Goal: Task Accomplishment & Management: Use online tool/utility

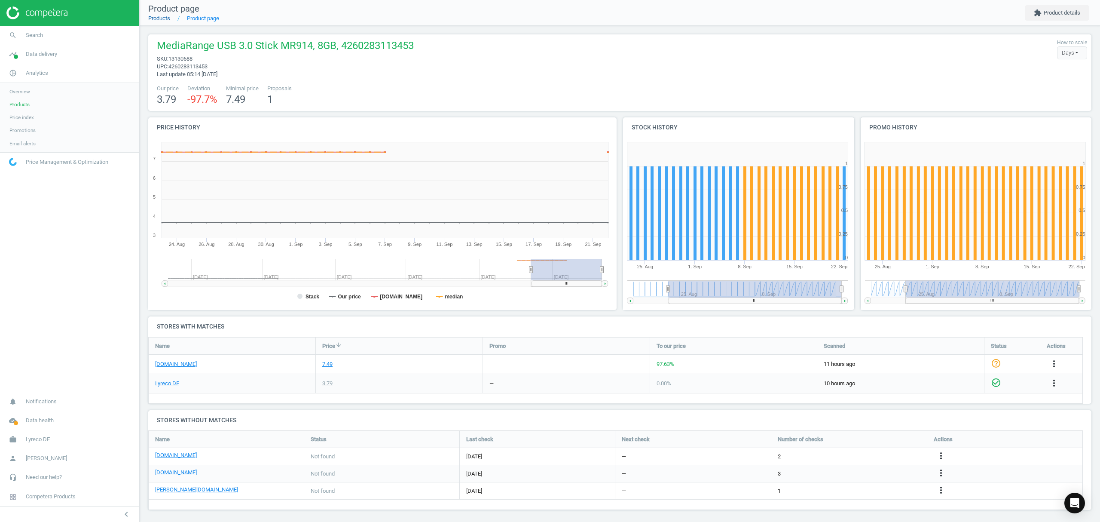
click at [163, 18] on link "Products" at bounding box center [159, 18] width 22 height 6
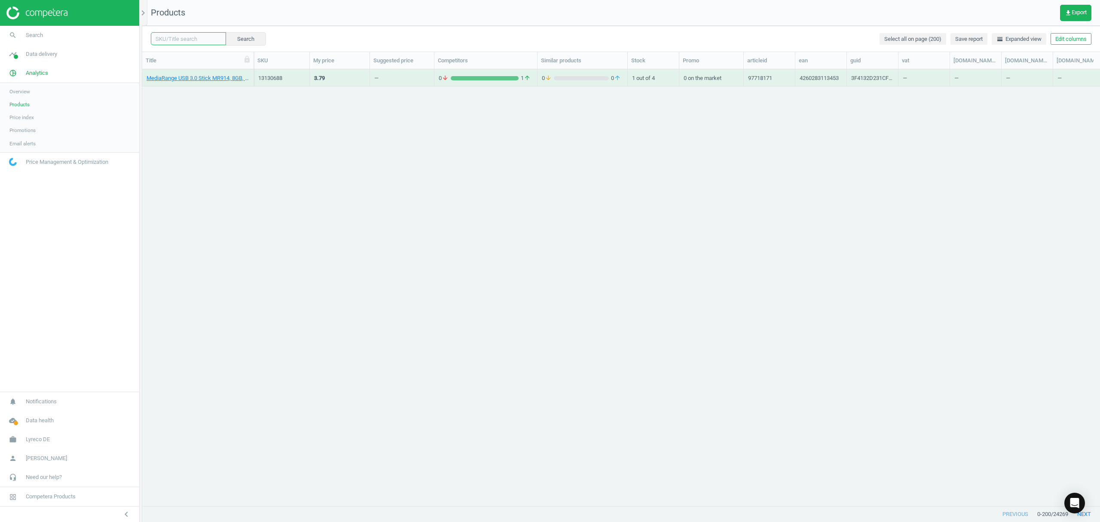
click at [180, 39] on input "text" at bounding box center [188, 38] width 75 height 13
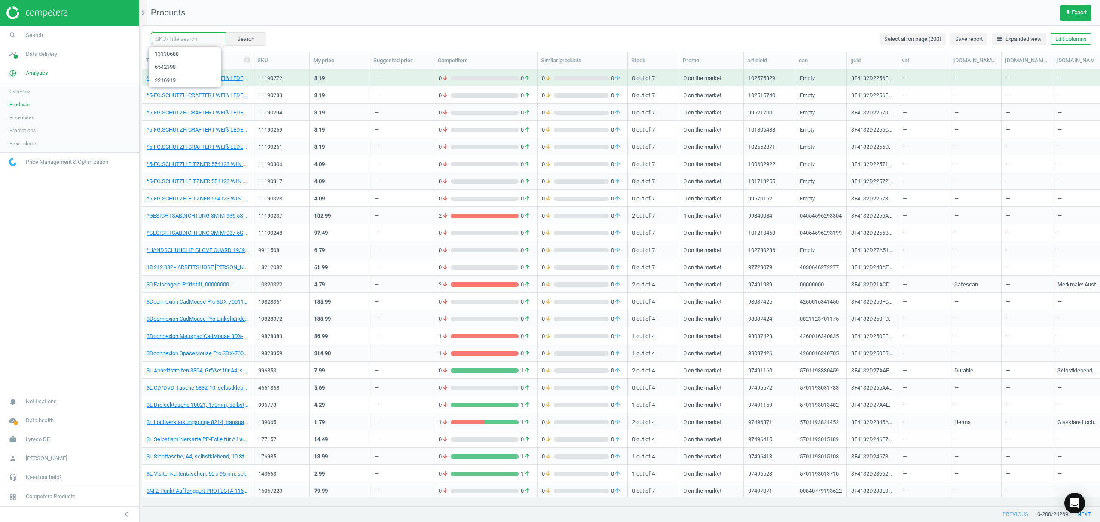
paste input "14331703"
type input "14331703"
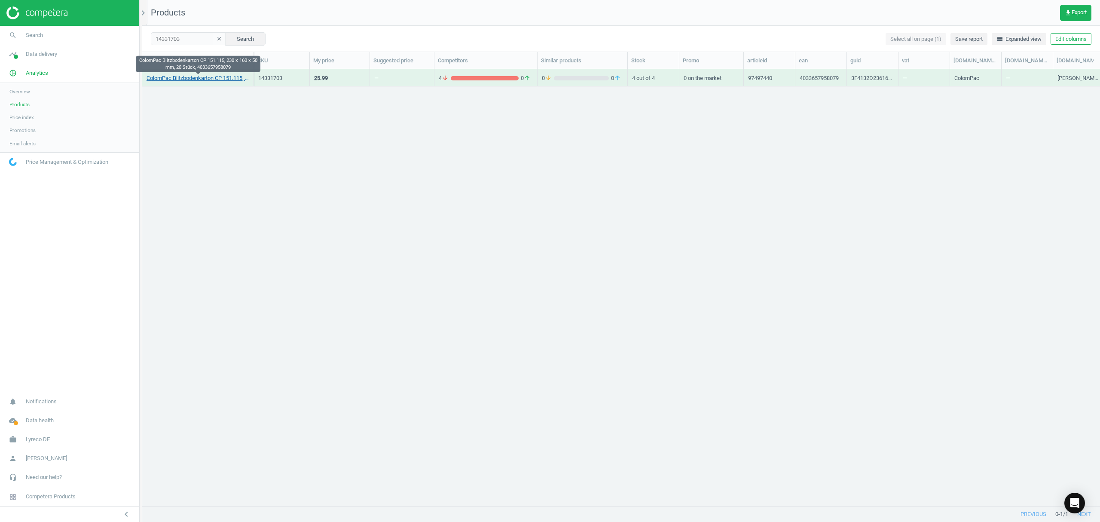
click at [179, 78] on link "ColomPac Blitzbodenkarton CP 151.115, 230 x 160 x 50 mm, 20 Stück, 4033657958079" at bounding box center [198, 78] width 103 height 8
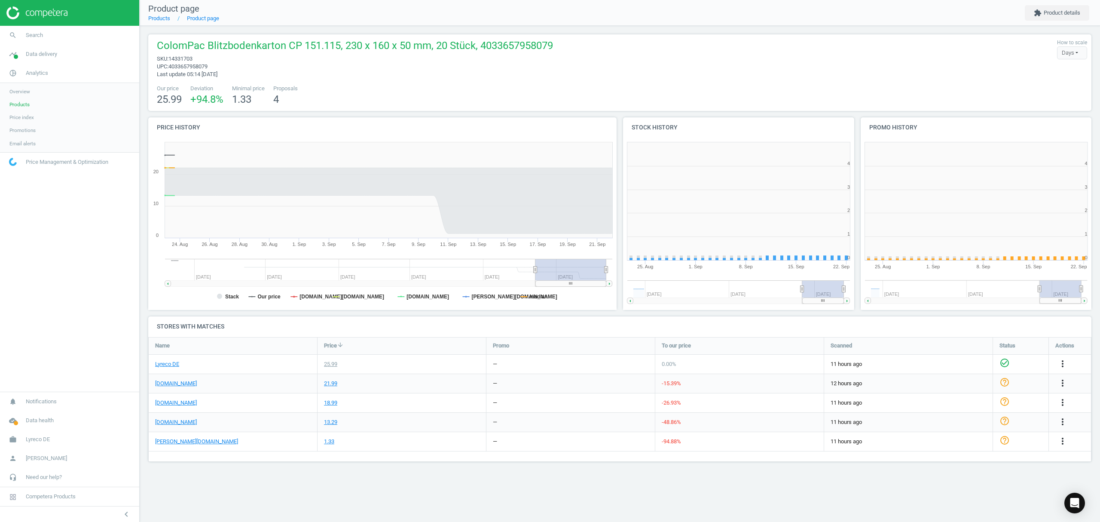
scroll to position [190, 248]
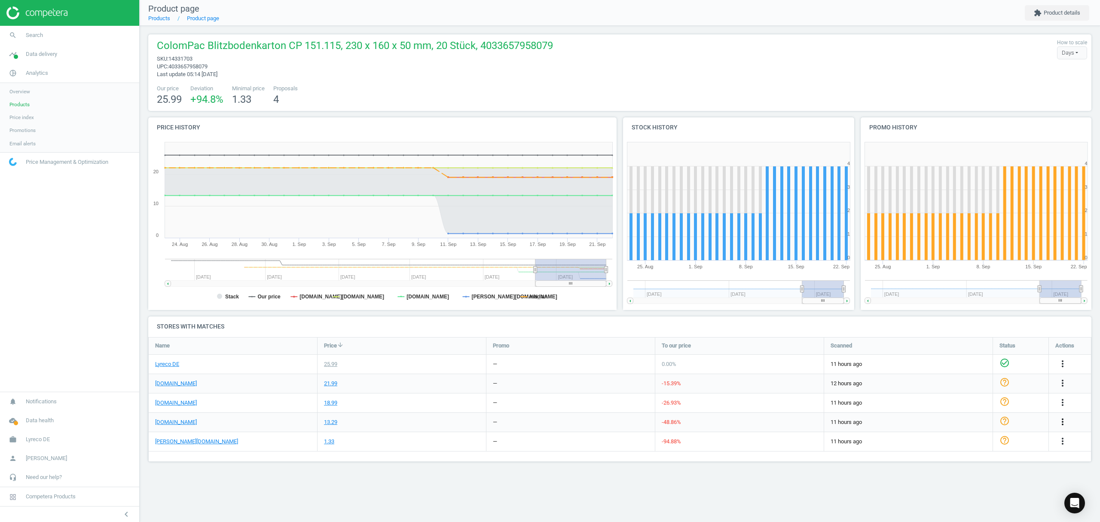
click at [1061, 420] on icon "more_vert" at bounding box center [1063, 421] width 10 height 10
click at [963, 454] on link "Edit packaging coefficient" at bounding box center [996, 455] width 118 height 13
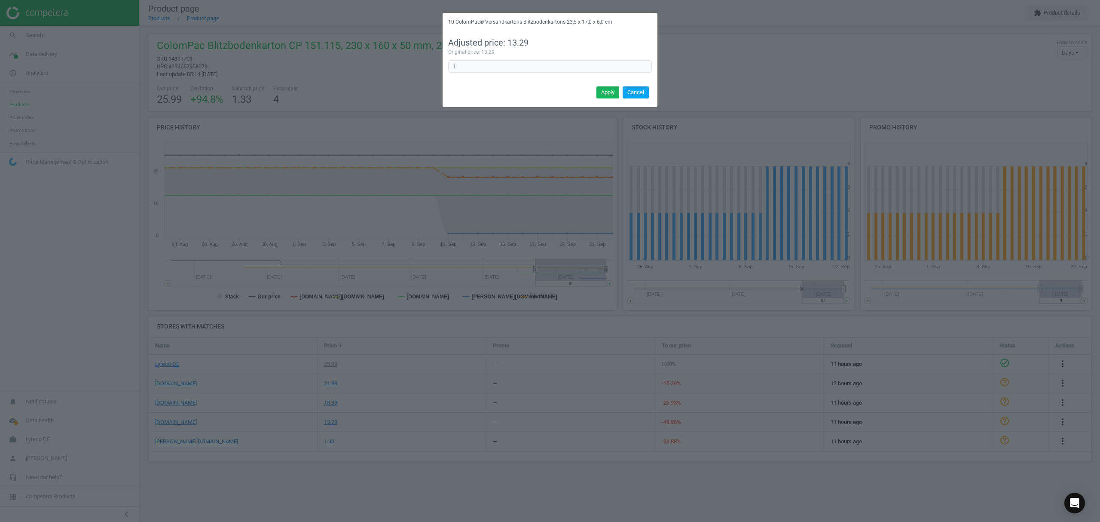
click at [631, 93] on button "Cancel" at bounding box center [636, 92] width 26 height 12
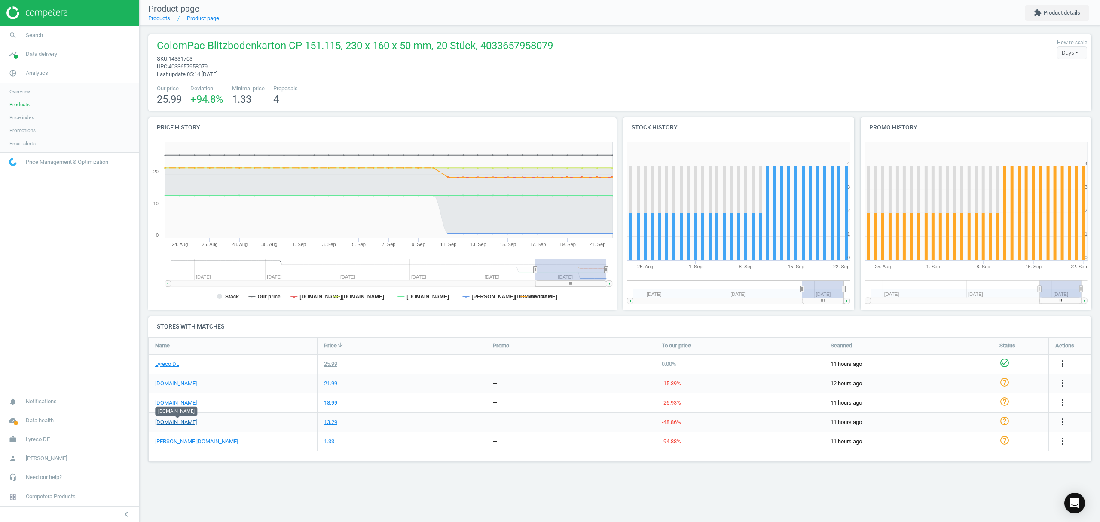
click at [181, 420] on link "[DOMAIN_NAME]" at bounding box center [176, 422] width 42 height 8
